Goal: Find specific page/section: Find specific page/section

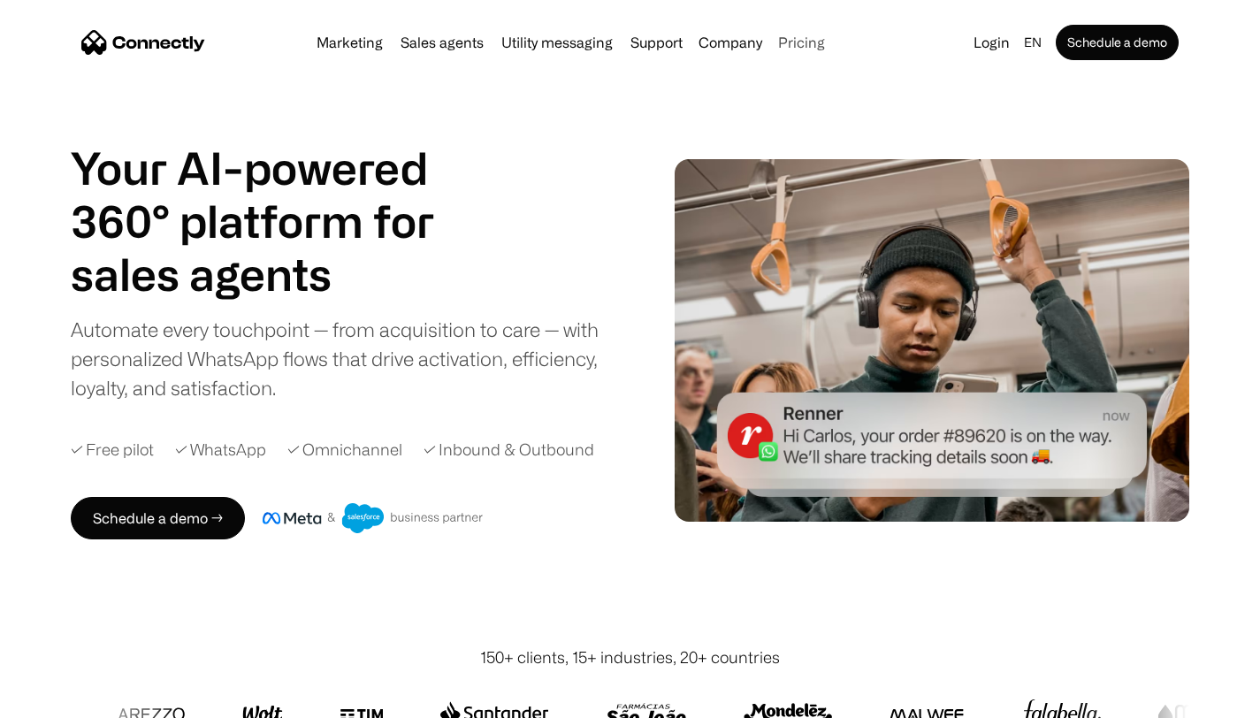
click at [799, 43] on link "Pricing" at bounding box center [801, 42] width 61 height 14
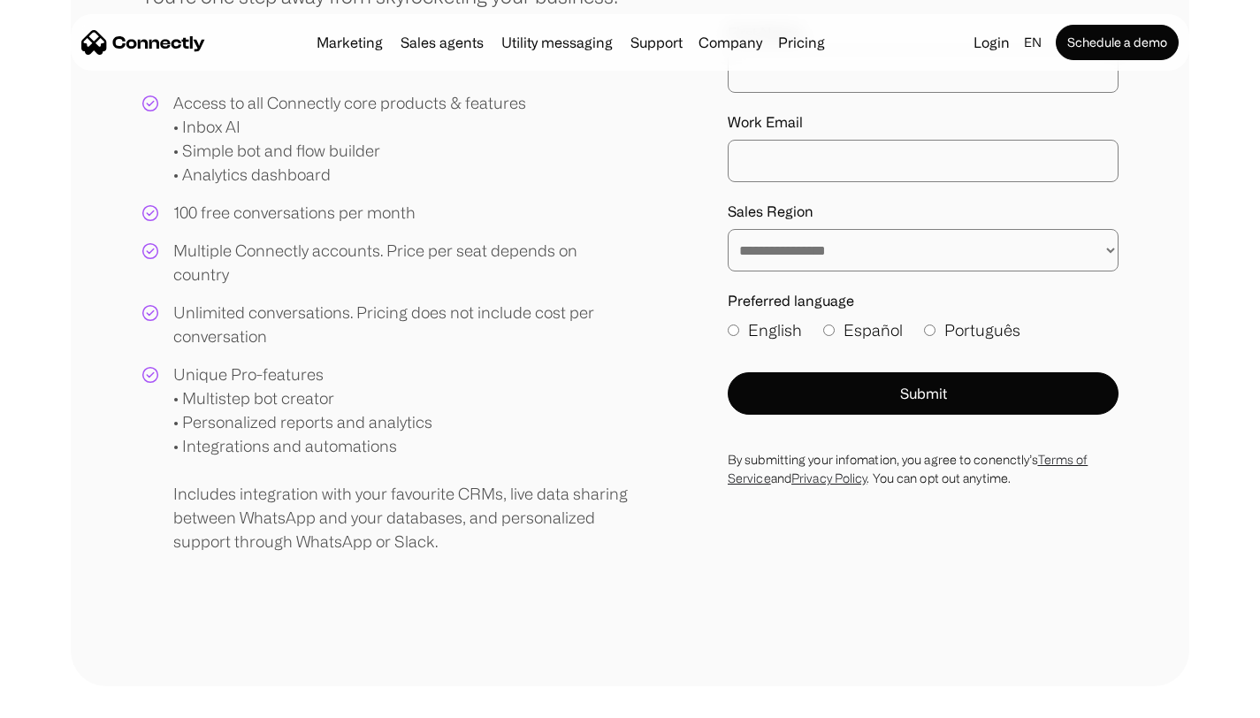
scroll to position [477, 0]
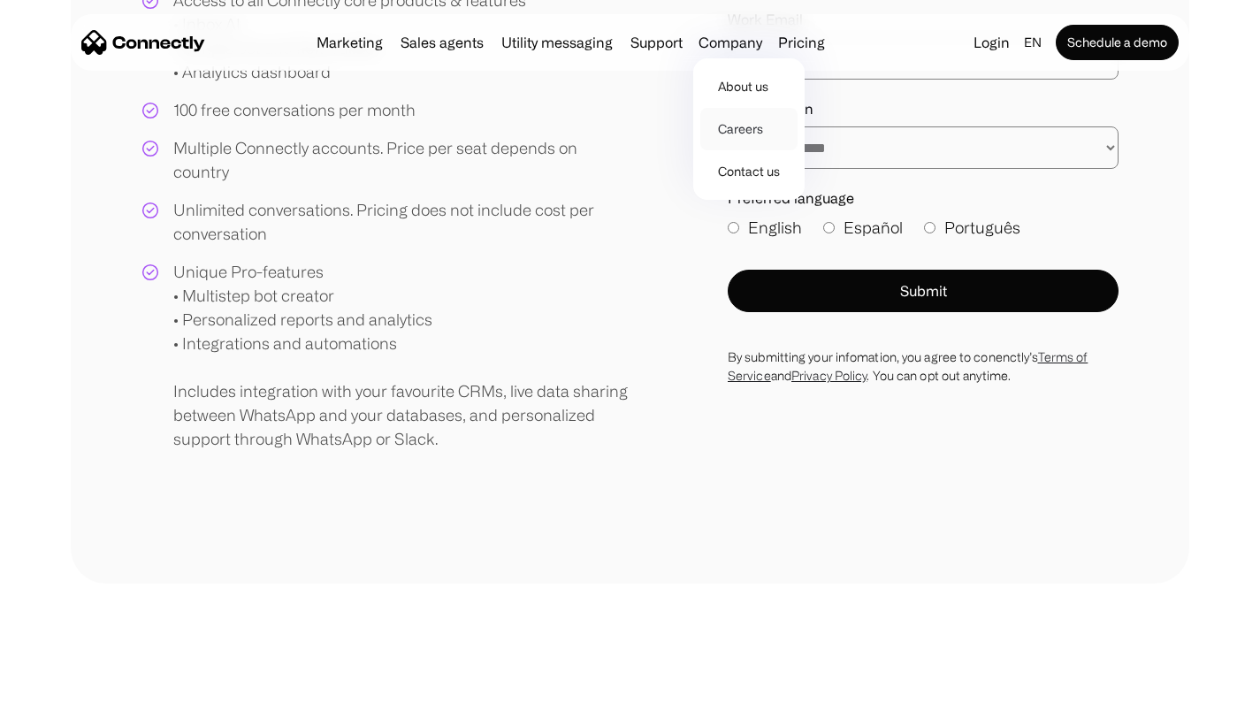
click at [731, 131] on link "Careers" at bounding box center [748, 129] width 97 height 42
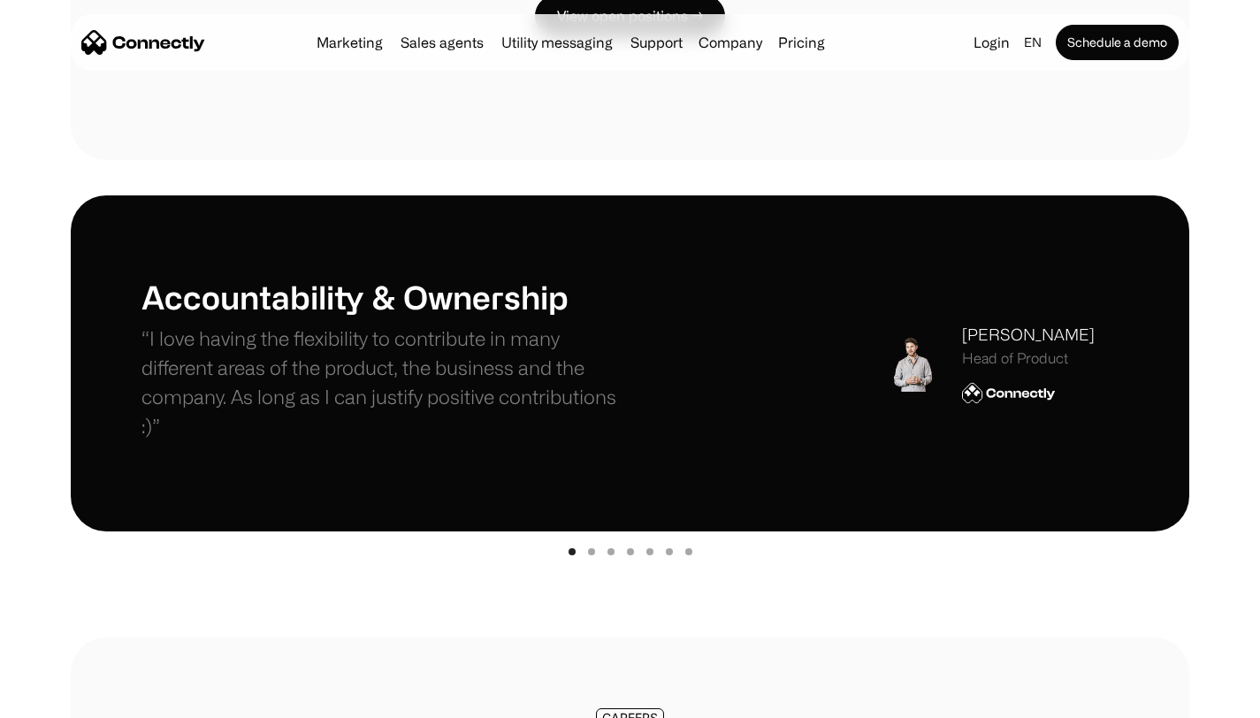
scroll to position [315, 0]
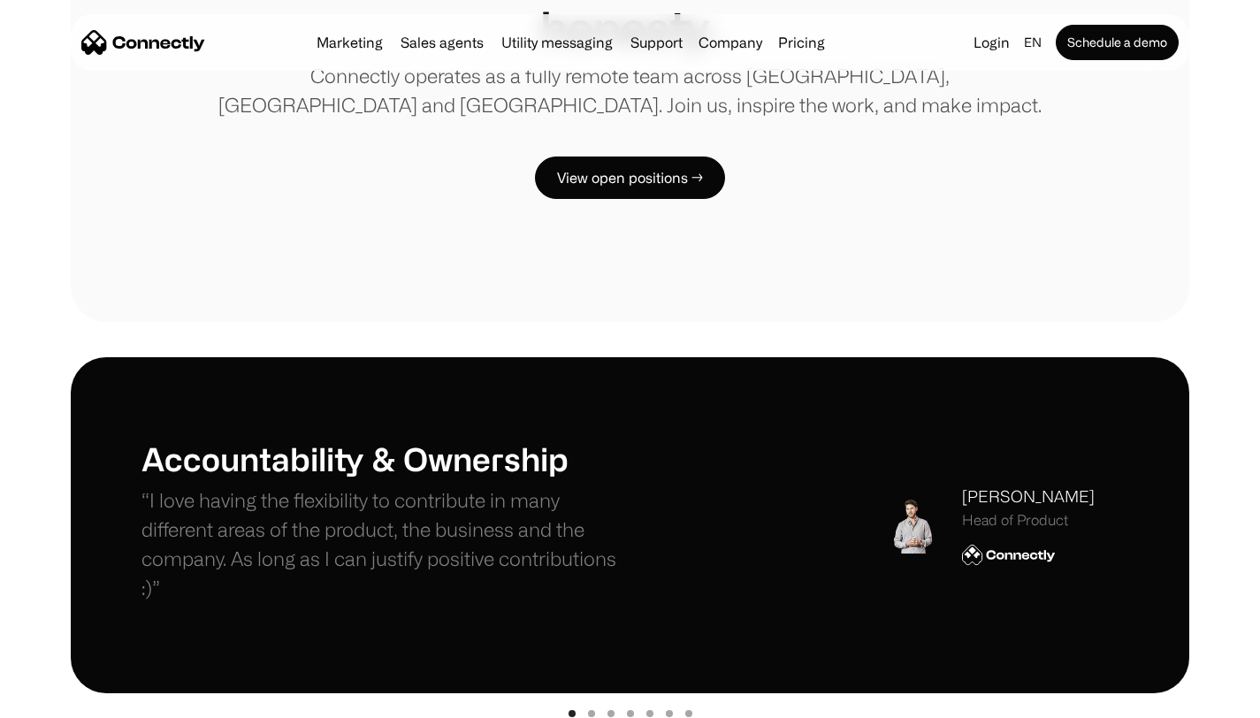
click at [658, 200] on div "CAREERS We lead with transparency and openness — because trust is built on hone…" at bounding box center [630, 56] width 1118 height 530
click at [665, 185] on link "View open positions →" at bounding box center [630, 177] width 190 height 42
